Goal: Book appointment/travel/reservation

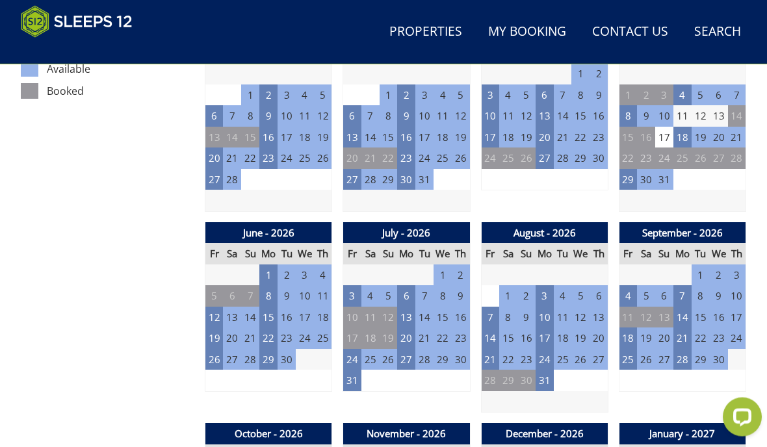
scroll to position [817, 0]
click at [353, 285] on td "3" at bounding box center [352, 295] width 18 height 21
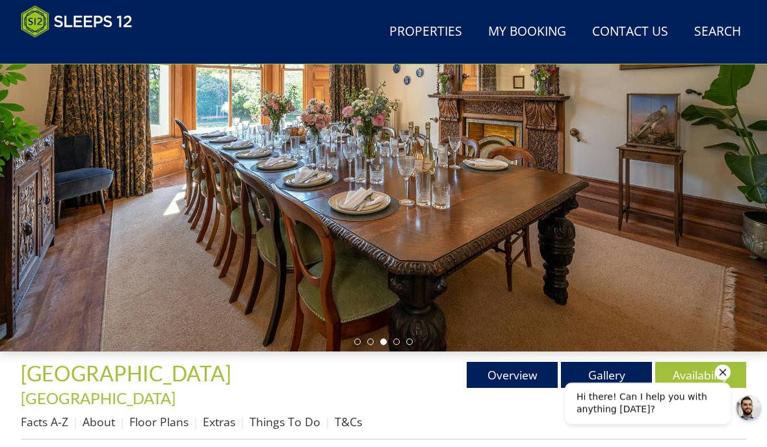
scroll to position [181, 0]
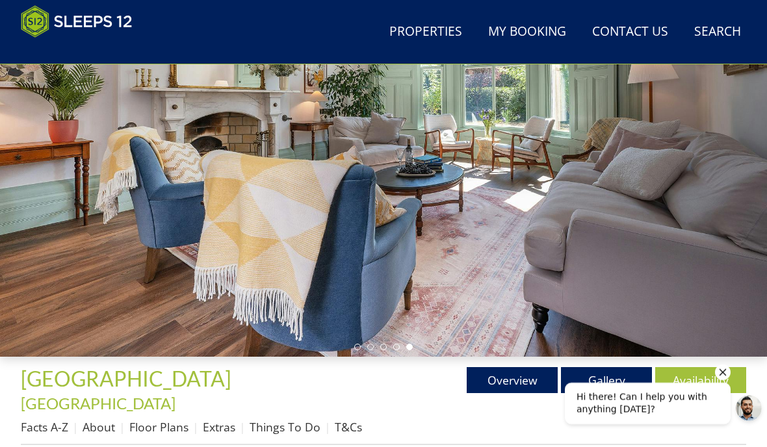
click at [604, 374] on div "Hi there! Can I help you with anything [DATE]?" at bounding box center [648, 397] width 166 height 67
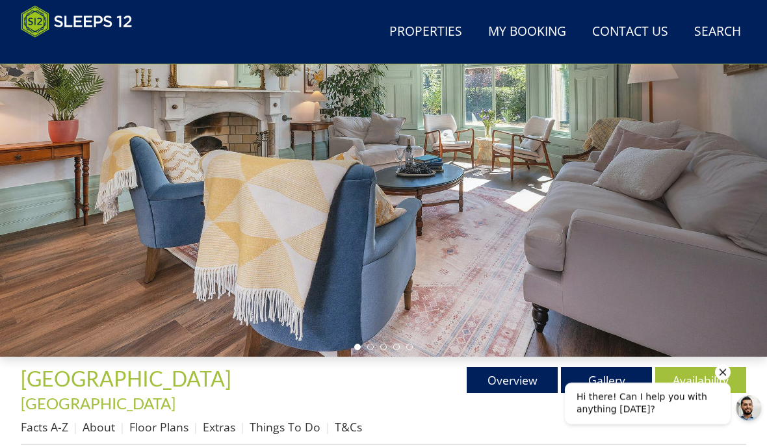
click at [594, 371] on div "Hi there! Can I help you with anything [DATE]?" at bounding box center [648, 397] width 166 height 67
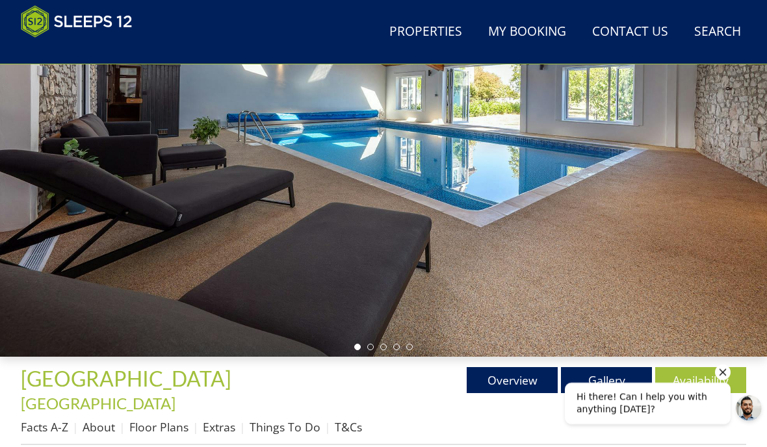
click at [596, 373] on div "Hi there! Can I help you with anything [DATE]?" at bounding box center [648, 397] width 166 height 67
click at [728, 369] on icon "Hide greeting" at bounding box center [723, 372] width 16 height 16
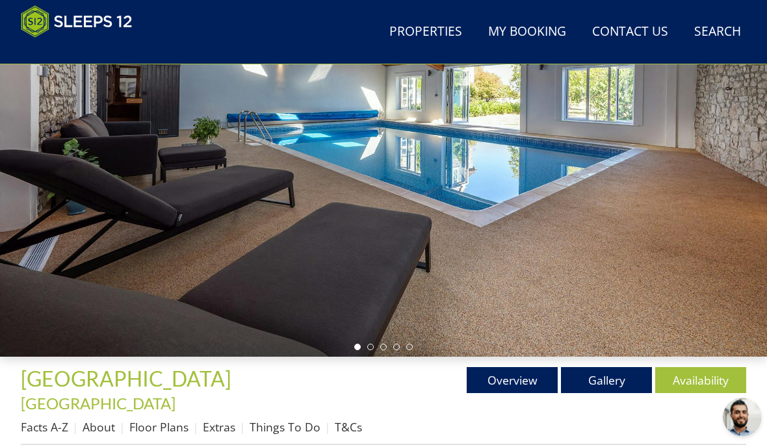
click at [615, 385] on link "Gallery" at bounding box center [606, 380] width 91 height 26
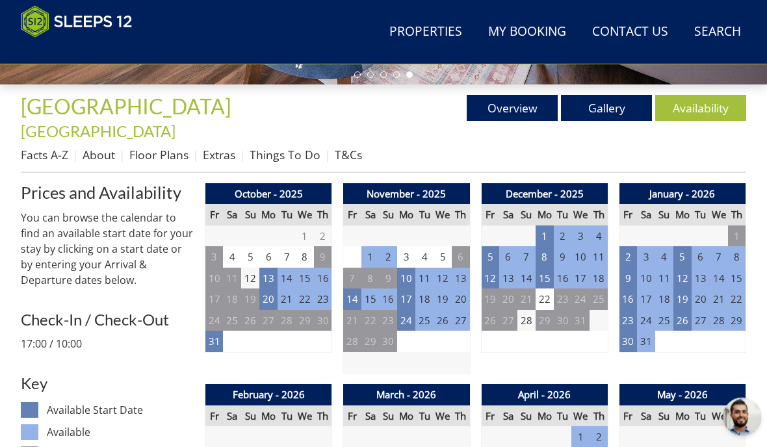
scroll to position [453, 0]
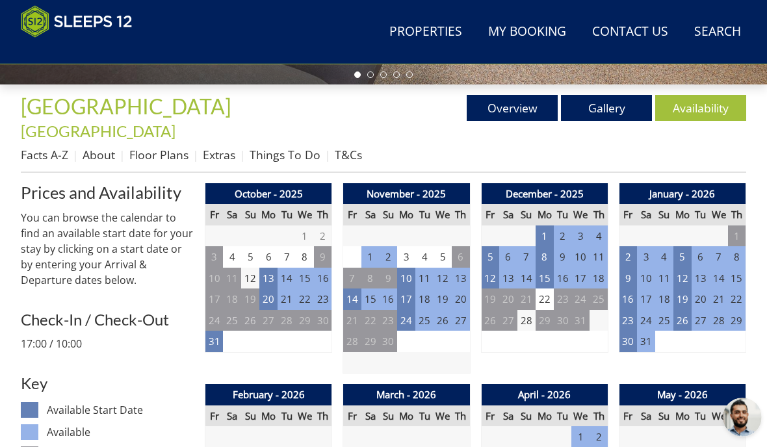
click at [160, 147] on link "Floor Plans" at bounding box center [158, 155] width 59 height 16
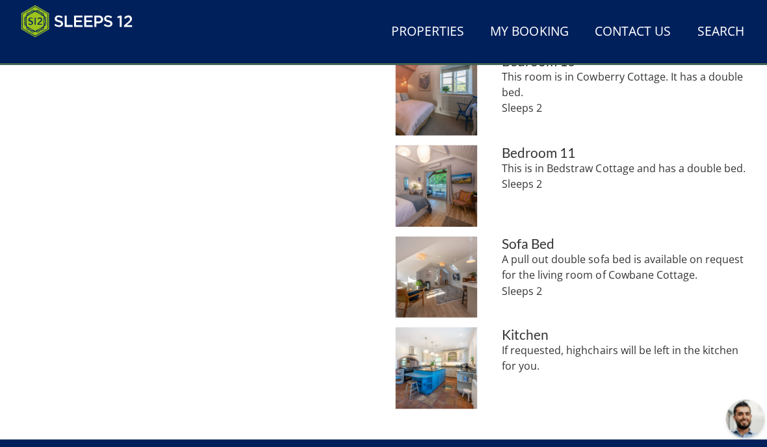
scroll to position [1466, 0]
